Goal: Task Accomplishment & Management: Use online tool/utility

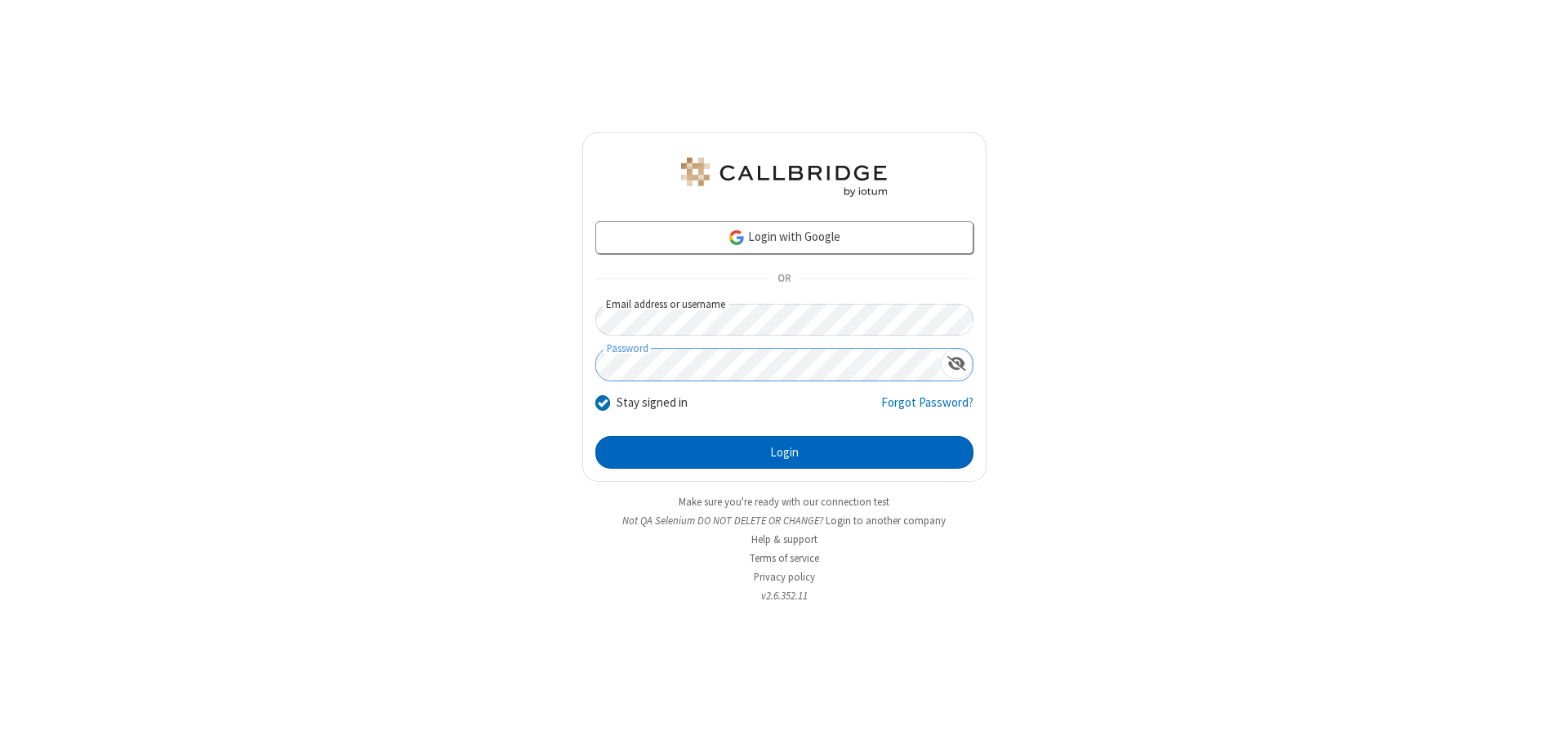
click at [784, 453] on button "Login" at bounding box center [784, 452] width 378 height 33
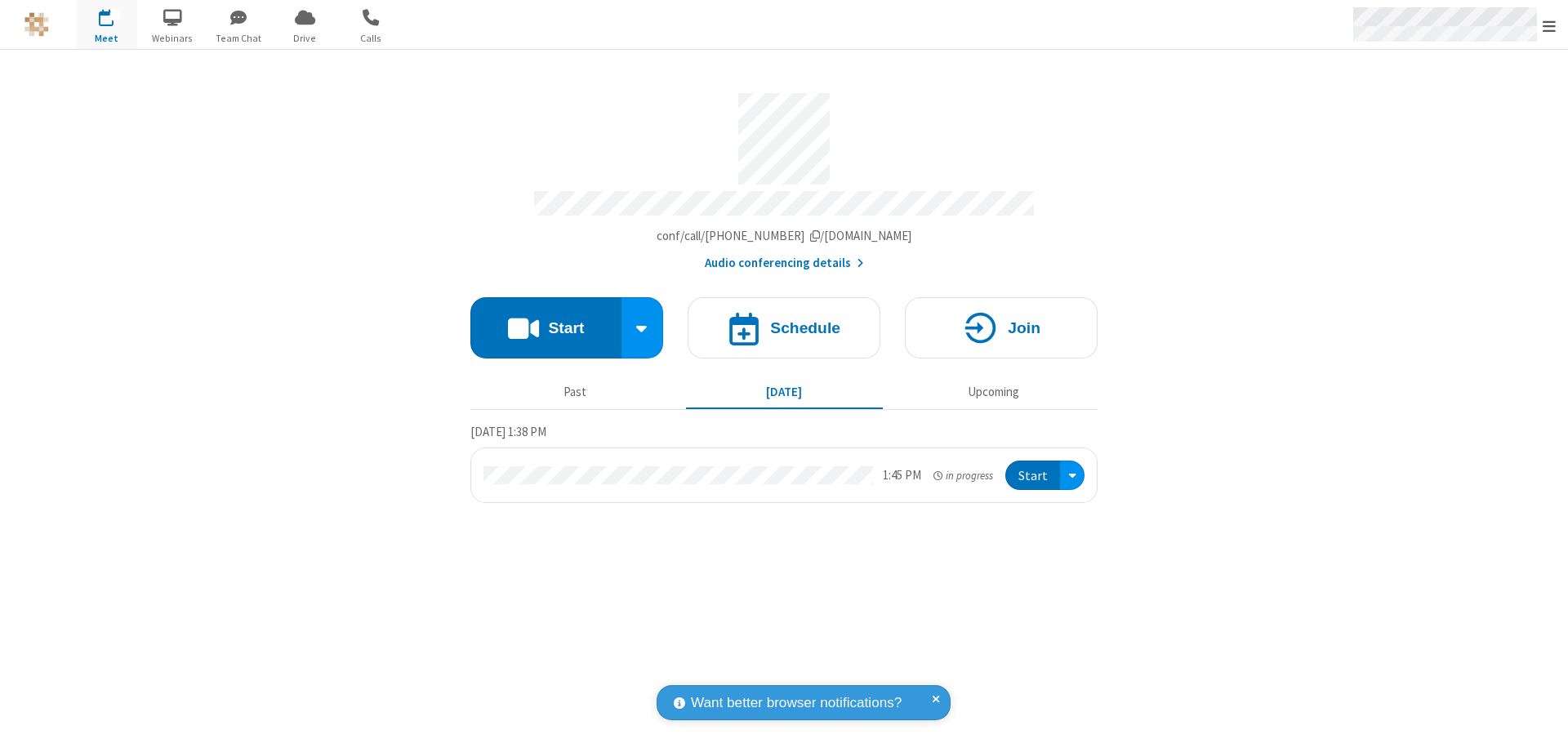
click at [1549, 25] on span "Open menu" at bounding box center [1548, 26] width 13 height 16
click at [305, 38] on span "Drive" at bounding box center [305, 38] width 62 height 15
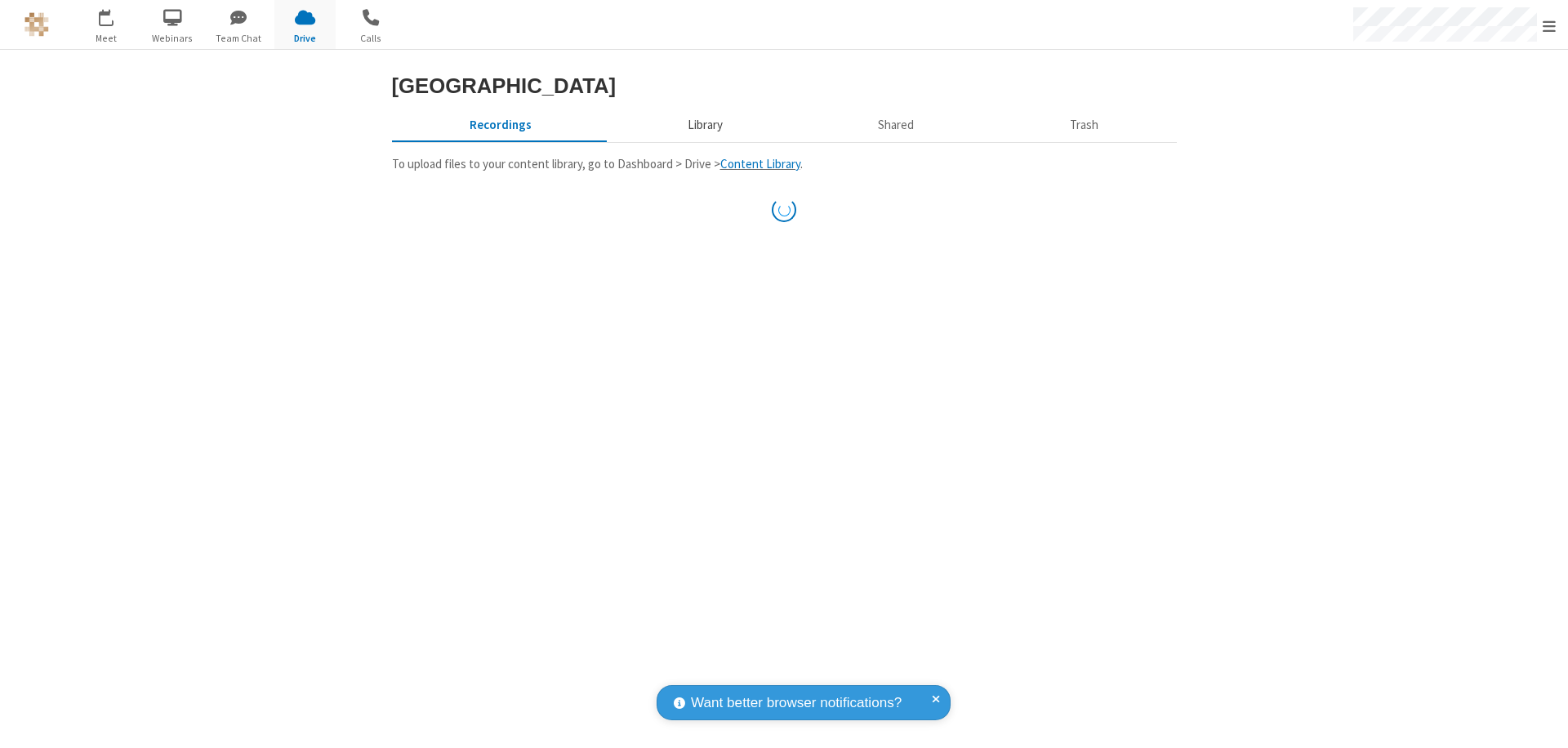
click at [696, 140] on button "Library" at bounding box center [704, 124] width 191 height 31
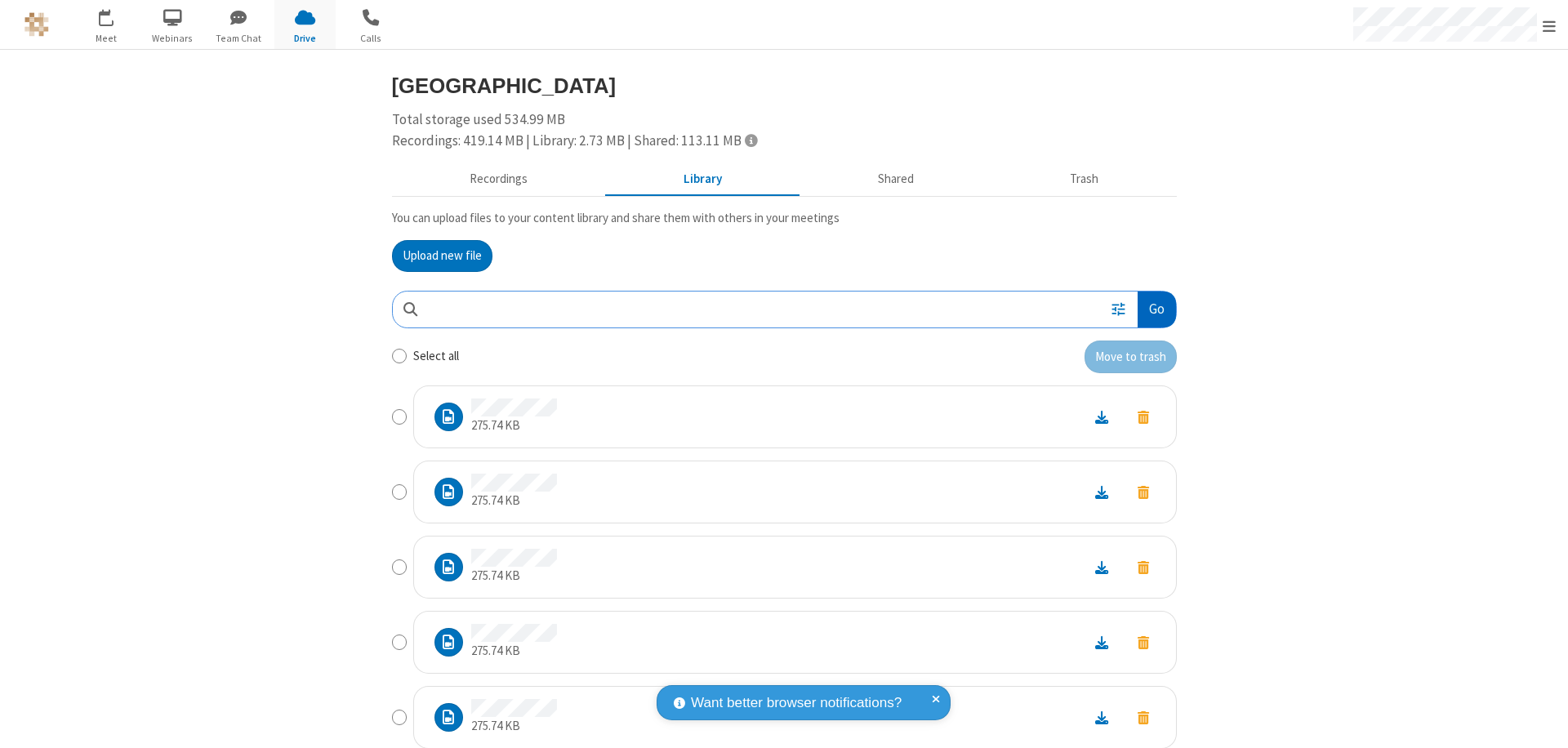
click at [1150, 309] on button "Go" at bounding box center [1157, 310] width 38 height 37
click at [435, 255] on button "Upload new file" at bounding box center [442, 256] width 100 height 33
